Goal: Register for event/course

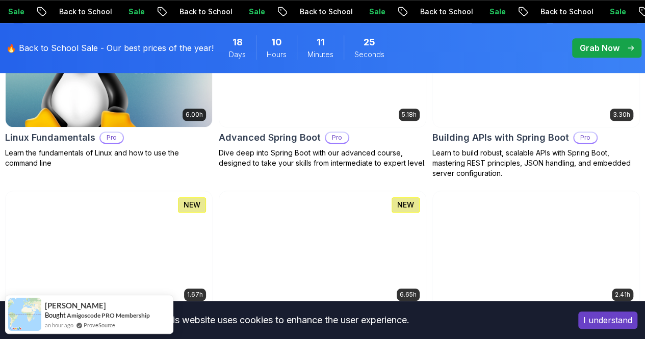
scroll to position [417, 0]
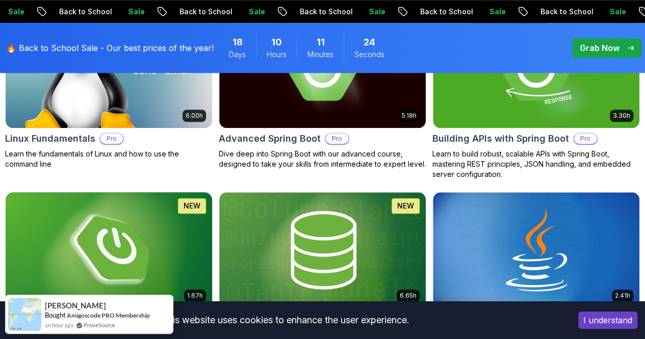
click at [217, 191] on img at bounding box center [109, 249] width 217 height 121
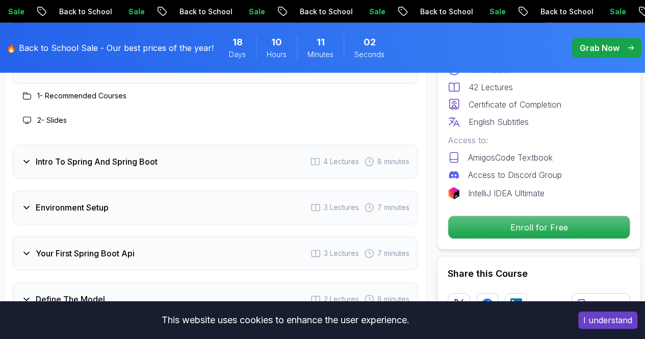
click at [267, 202] on div "Environment Setup 3 Lectures 7 minutes" at bounding box center [215, 208] width 405 height 34
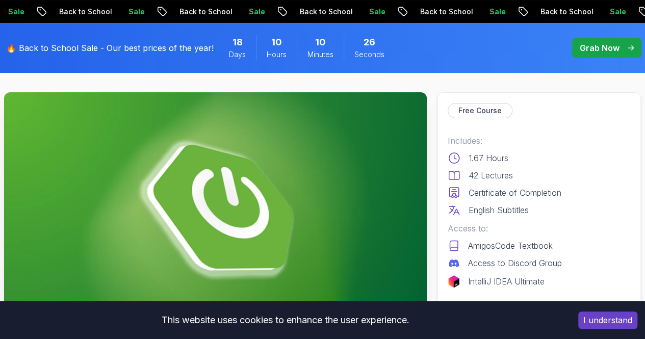
scroll to position [151, 0]
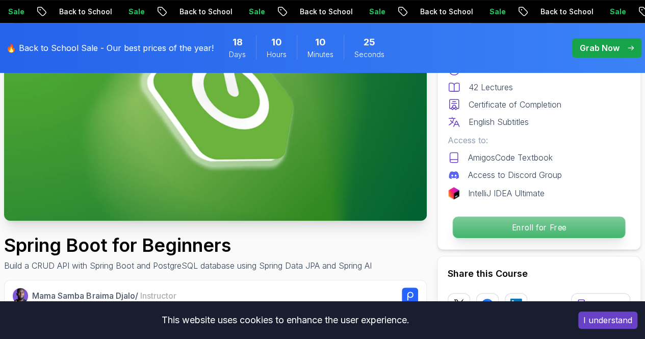
click at [517, 228] on p "Enroll for Free" at bounding box center [539, 227] width 172 height 21
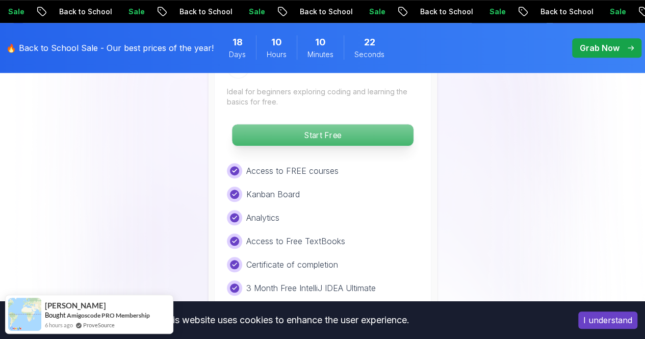
scroll to position [2261, 0]
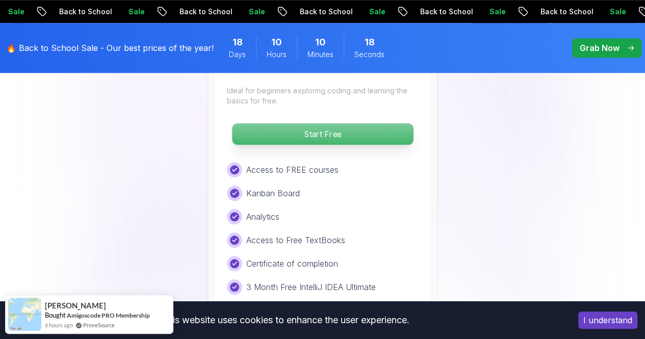
click at [354, 123] on p "Start Free" at bounding box center [322, 133] width 181 height 21
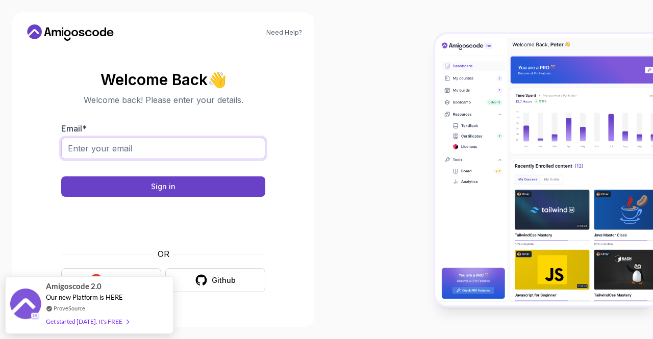
click at [131, 139] on input "Email *" at bounding box center [163, 148] width 204 height 21
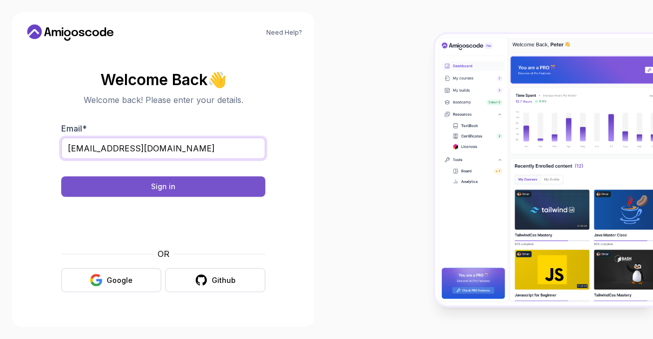
type input "jayleenjoe2000@gmail.com"
click at [122, 182] on button "Sign in" at bounding box center [163, 186] width 204 height 20
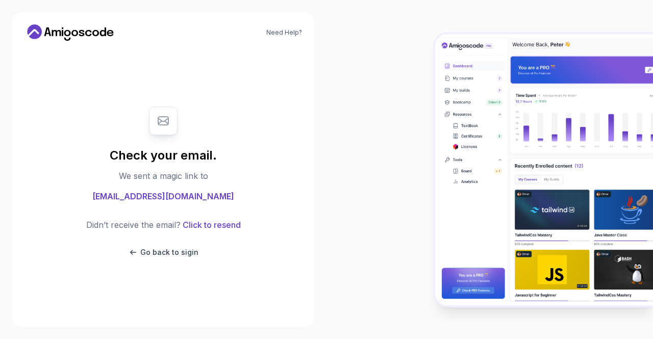
click at [224, 177] on div "Check your email. We sent a magic link to jayleenjoe2000@gmail.com Didn’t recei…" at bounding box center [163, 181] width 204 height 171
click at [201, 226] on button "Click to resend" at bounding box center [210, 225] width 60 height 12
click at [173, 253] on p "Go back to sigin" at bounding box center [169, 252] width 58 height 10
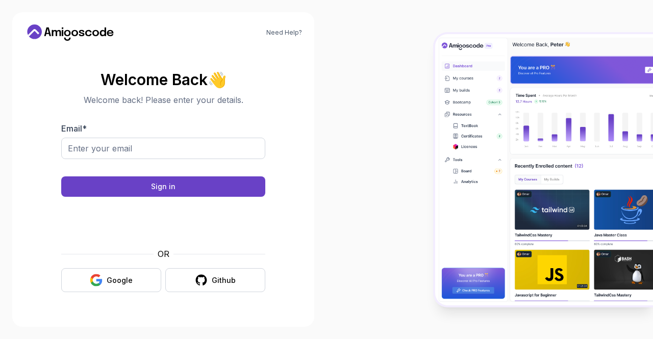
click at [169, 129] on div "Email *" at bounding box center [163, 146] width 204 height 48
click at [99, 145] on input "Email *" at bounding box center [163, 148] width 204 height 21
type input "jayleenjoe2000@gmail.com"
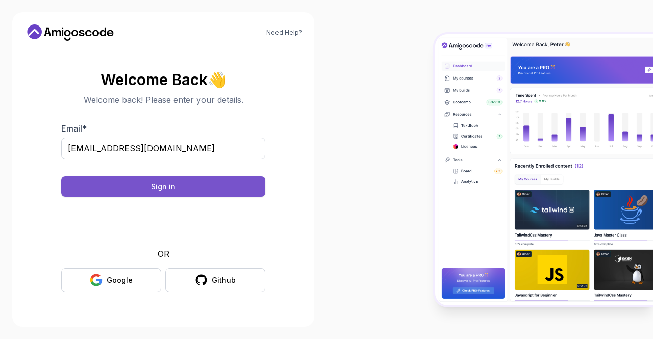
click at [141, 185] on button "Sign in" at bounding box center [163, 186] width 204 height 20
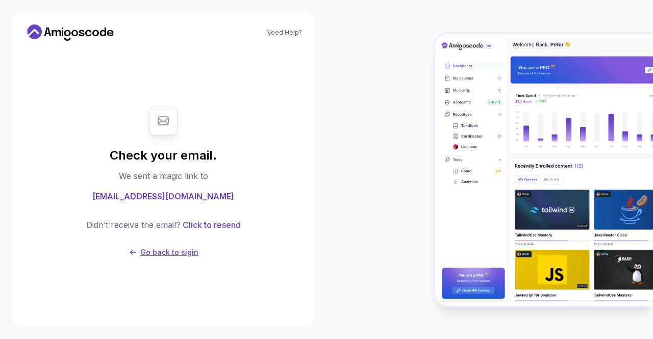
click at [175, 251] on p "Go back to sigin" at bounding box center [169, 252] width 58 height 10
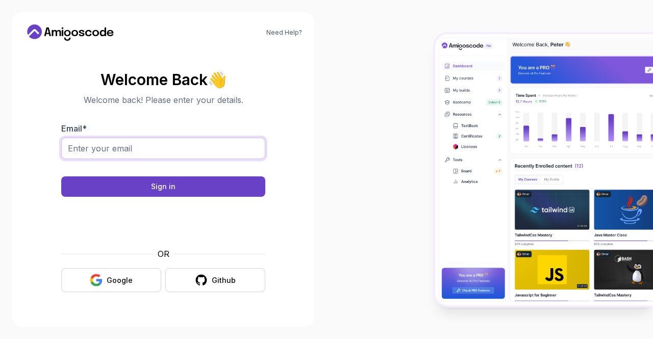
click at [114, 144] on input "Email *" at bounding box center [163, 148] width 204 height 21
type input "jayleenjoe2000@gmail.com"
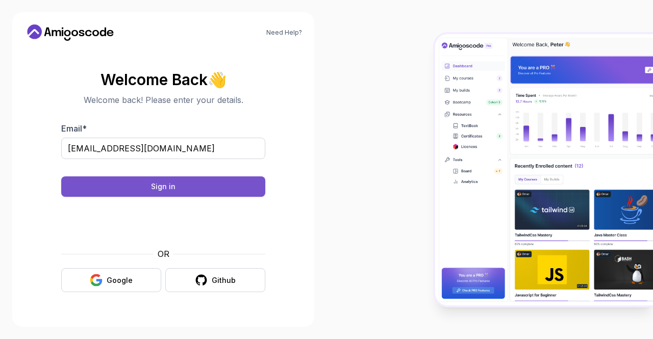
click at [151, 185] on button "Sign in" at bounding box center [163, 186] width 204 height 20
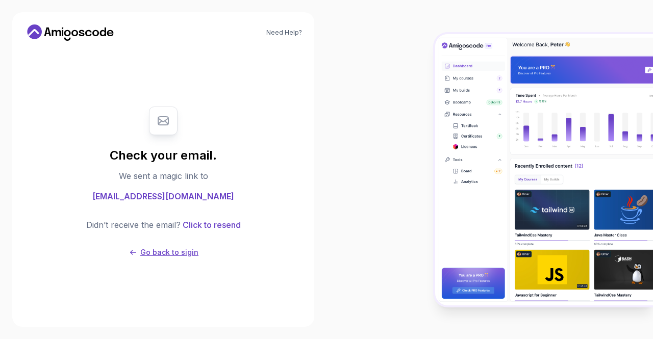
click at [172, 252] on p "Go back to sigin" at bounding box center [169, 252] width 58 height 10
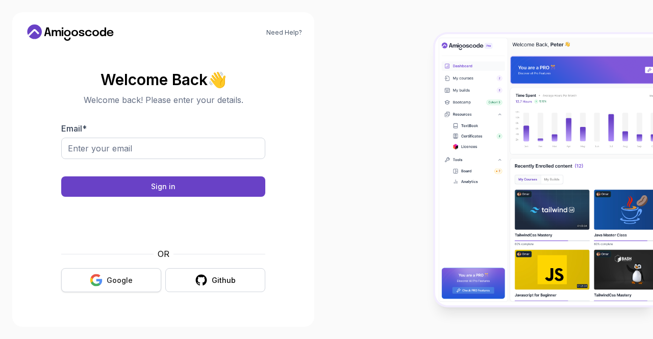
click at [99, 284] on icon "button" at bounding box center [96, 283] width 10 height 5
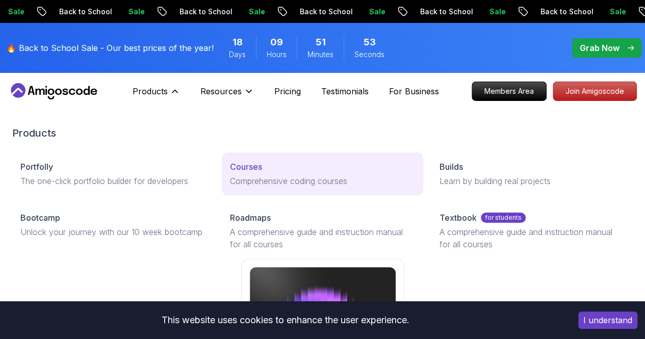
click at [236, 187] on p "Comprehensive coding courses" at bounding box center [322, 181] width 185 height 12
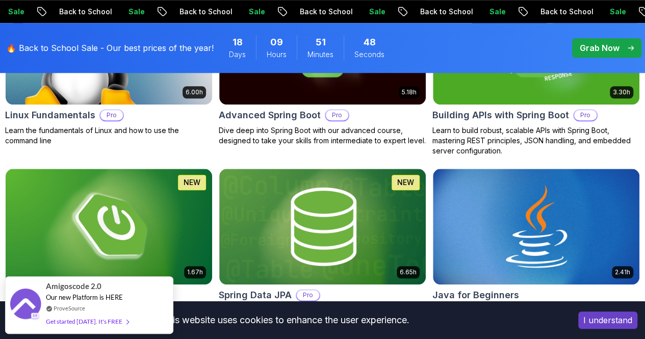
scroll to position [441, 0]
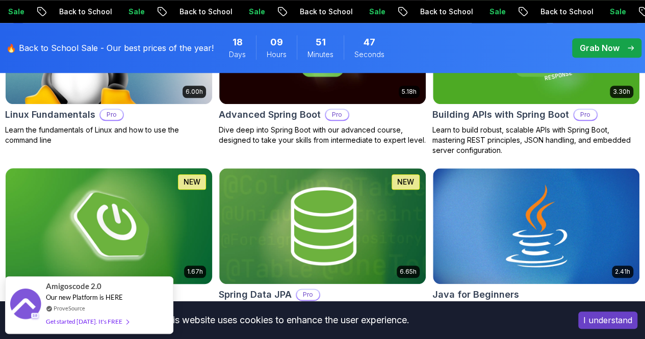
drag, startPoint x: 316, startPoint y: 222, endPoint x: 271, endPoint y: 177, distance: 63.8
click at [217, 177] on img at bounding box center [109, 225] width 217 height 121
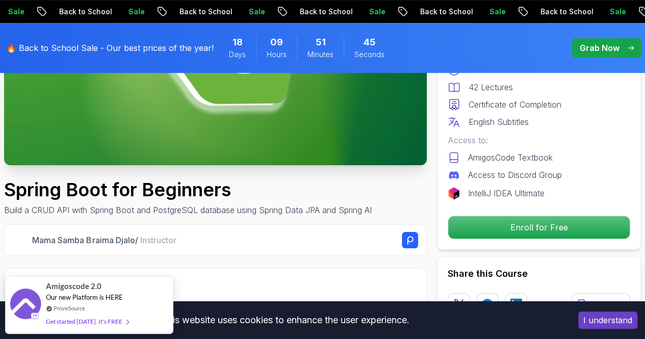
scroll to position [211, 0]
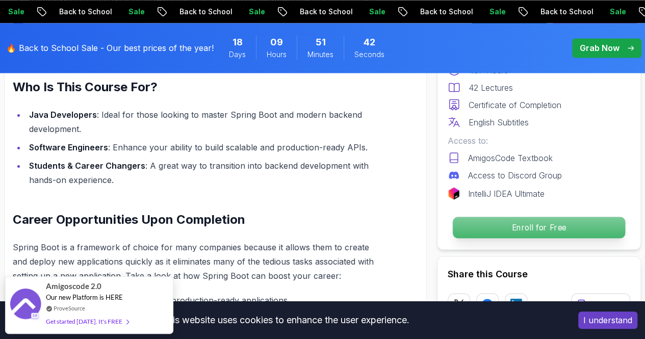
click at [503, 232] on p "Enroll for Free" at bounding box center [539, 227] width 172 height 21
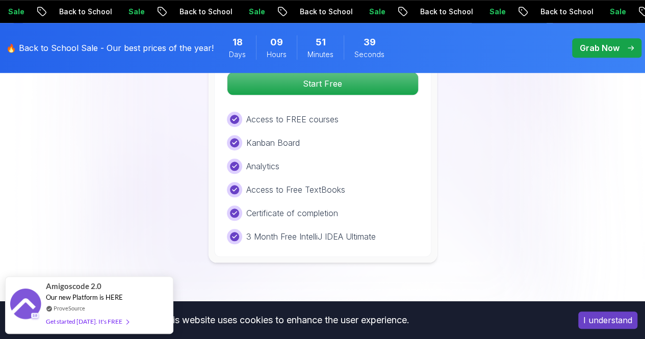
scroll to position [2288, 0]
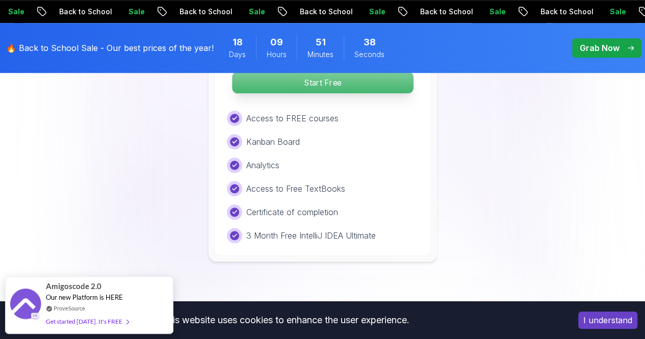
click at [322, 87] on div "Start Free" at bounding box center [323, 82] width 192 height 23
click at [315, 81] on p "Start Free" at bounding box center [322, 82] width 181 height 21
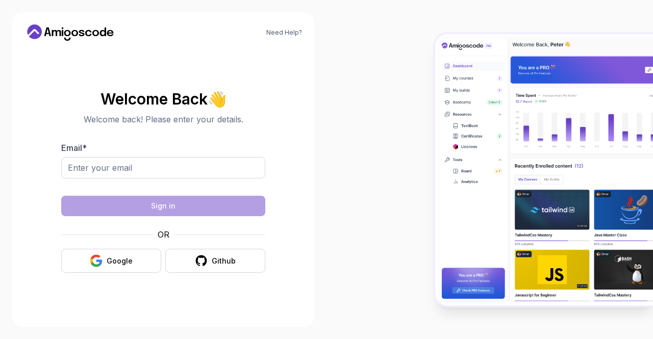
click at [315, 81] on div "Need Help? Welcome Back 👋 Welcome back! Please enter your details. Email * Sign…" at bounding box center [163, 169] width 326 height 339
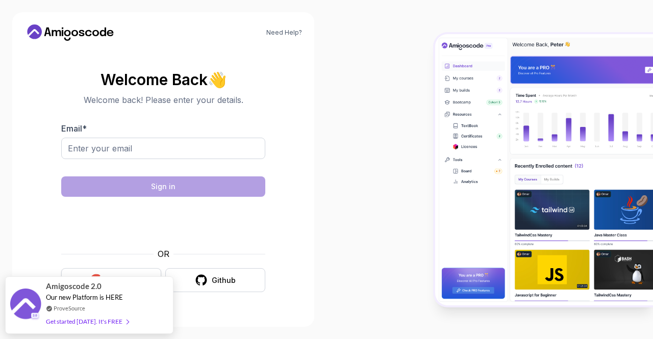
click at [117, 271] on button "Google" at bounding box center [111, 280] width 100 height 24
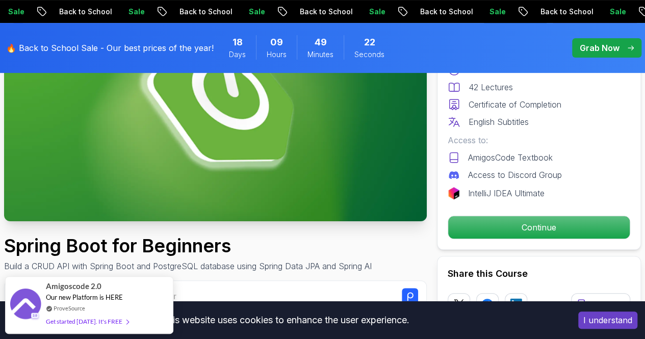
scroll to position [151, 0]
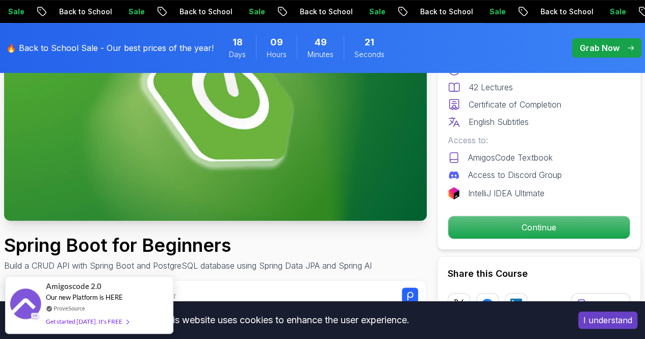
click at [123, 206] on img at bounding box center [215, 102] width 423 height 238
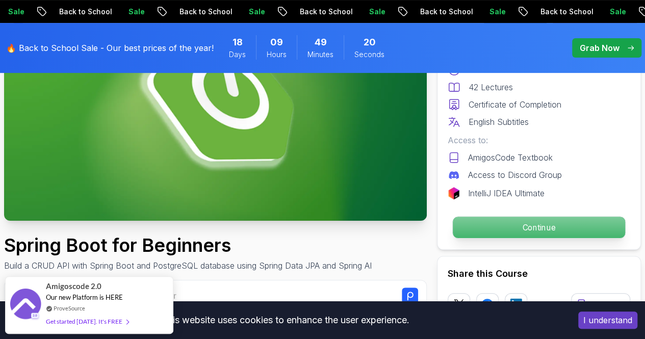
click at [477, 222] on p "Continue" at bounding box center [539, 227] width 172 height 21
